Goal: Information Seeking & Learning: Learn about a topic

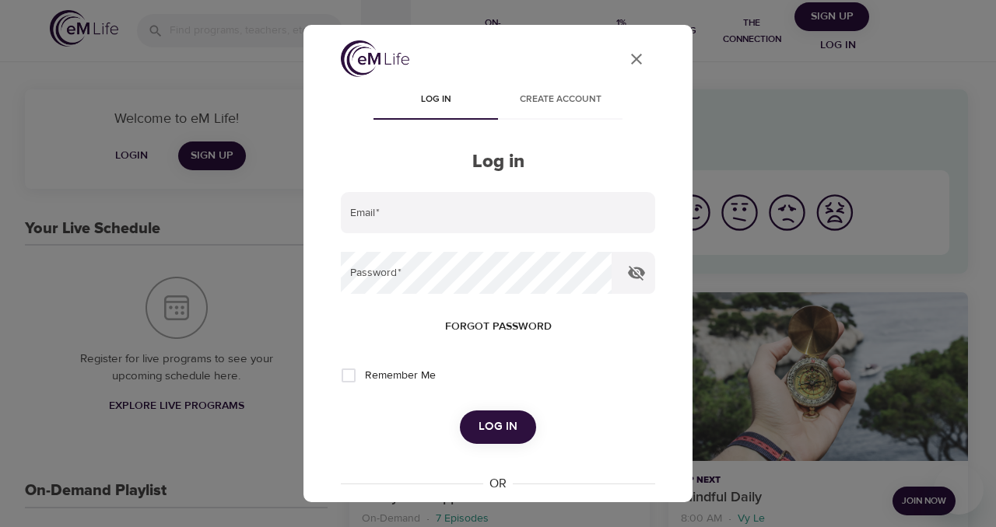
type input "[PERSON_NAME][DOMAIN_NAME][EMAIL_ADDRESS][DOMAIN_NAME]"
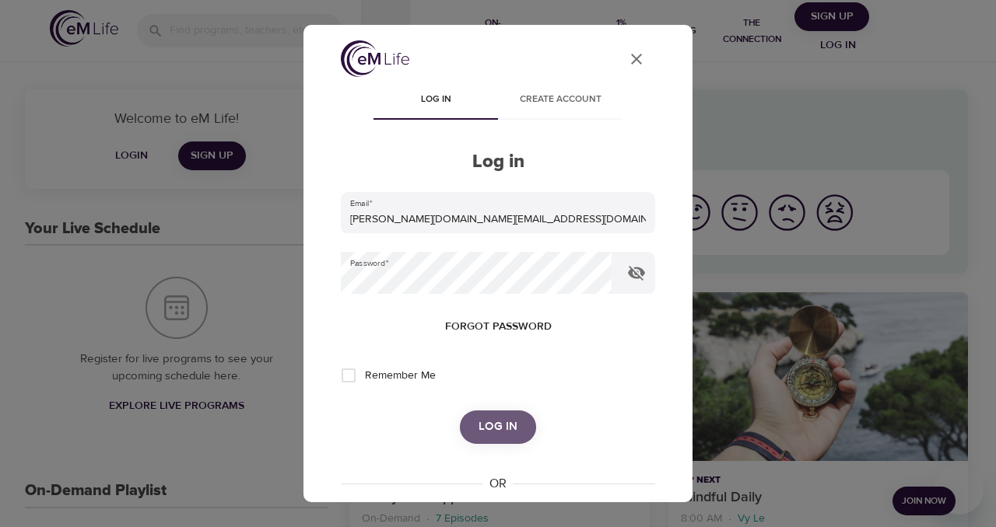
click at [499, 425] on span "Log in" at bounding box center [497, 427] width 39 height 20
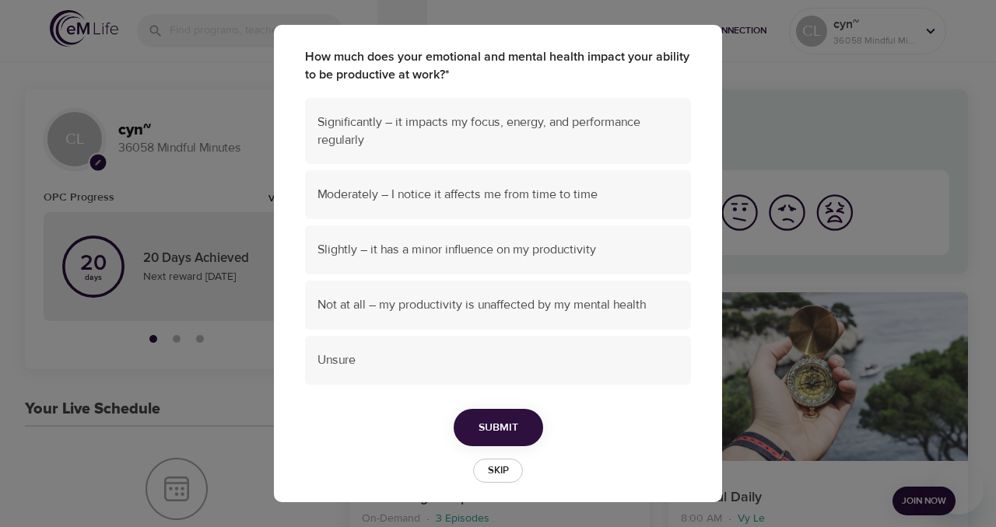
scroll to position [112, 0]
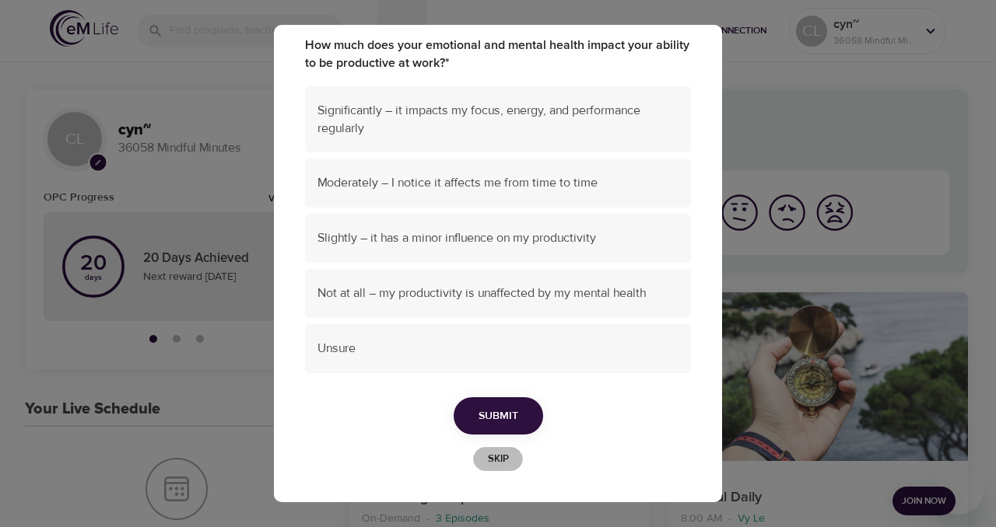
click at [505, 459] on span "Skip" at bounding box center [498, 459] width 34 height 18
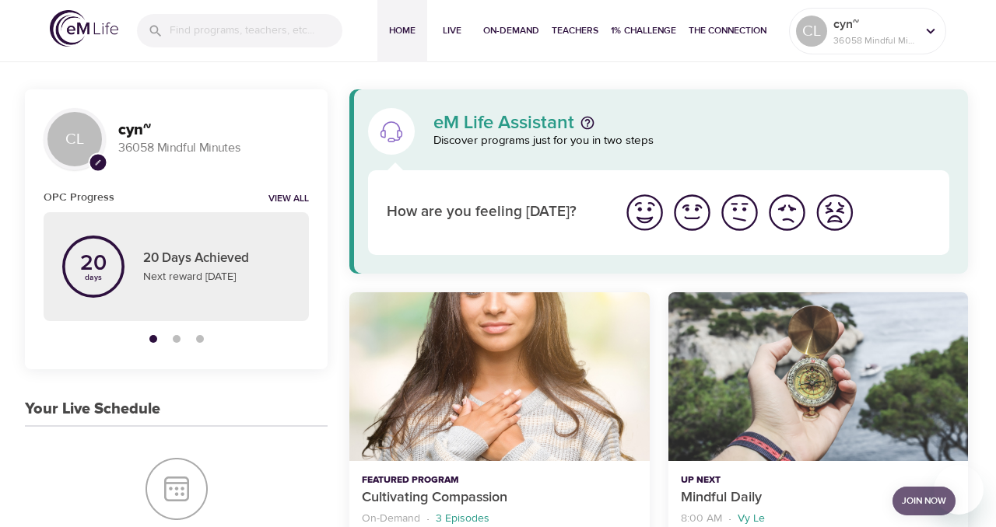
click at [915, 499] on span "Join Now" at bounding box center [924, 501] width 44 height 16
